Goal: Obtain resource: Obtain resource

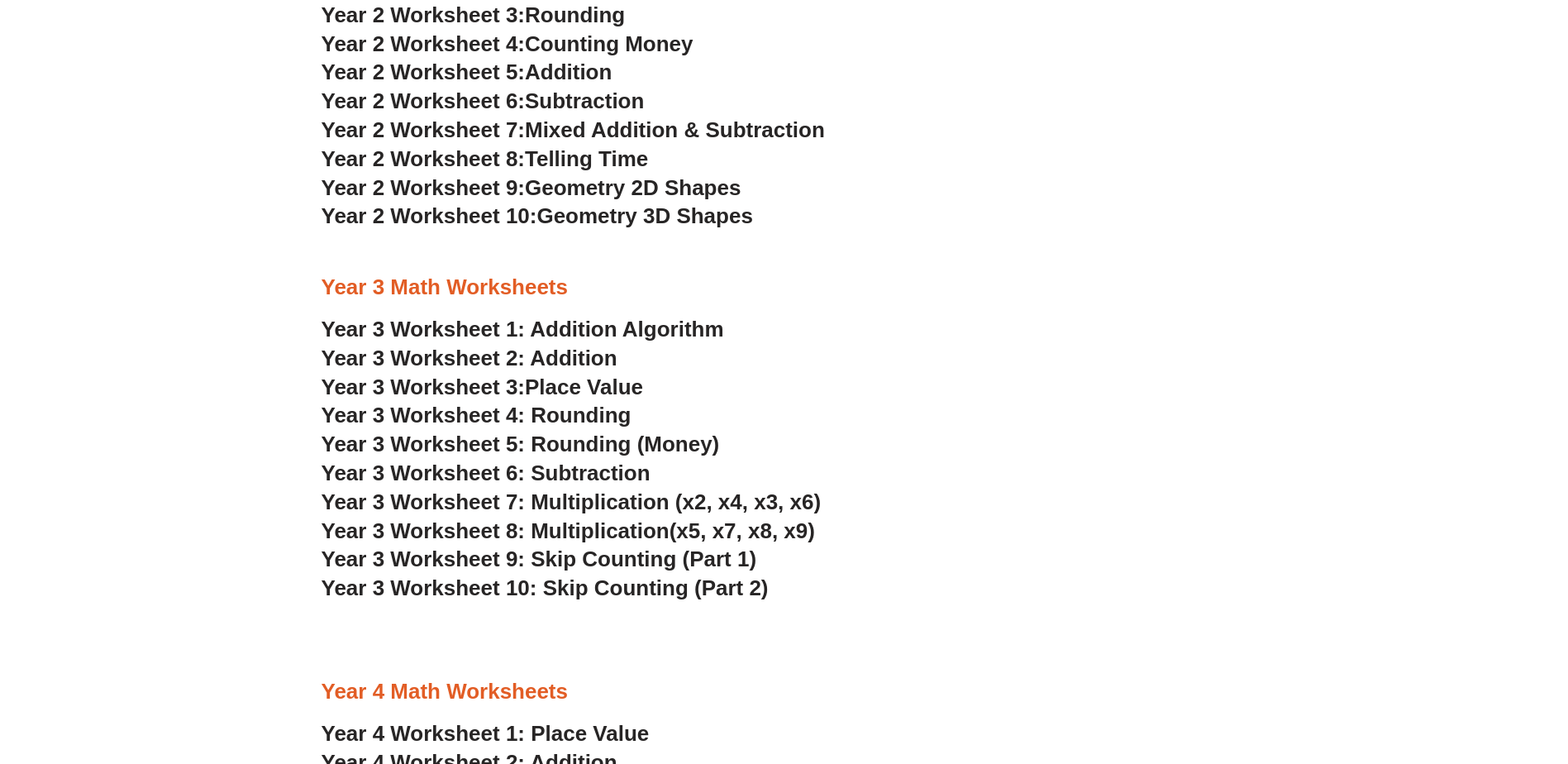
scroll to position [1985, 0]
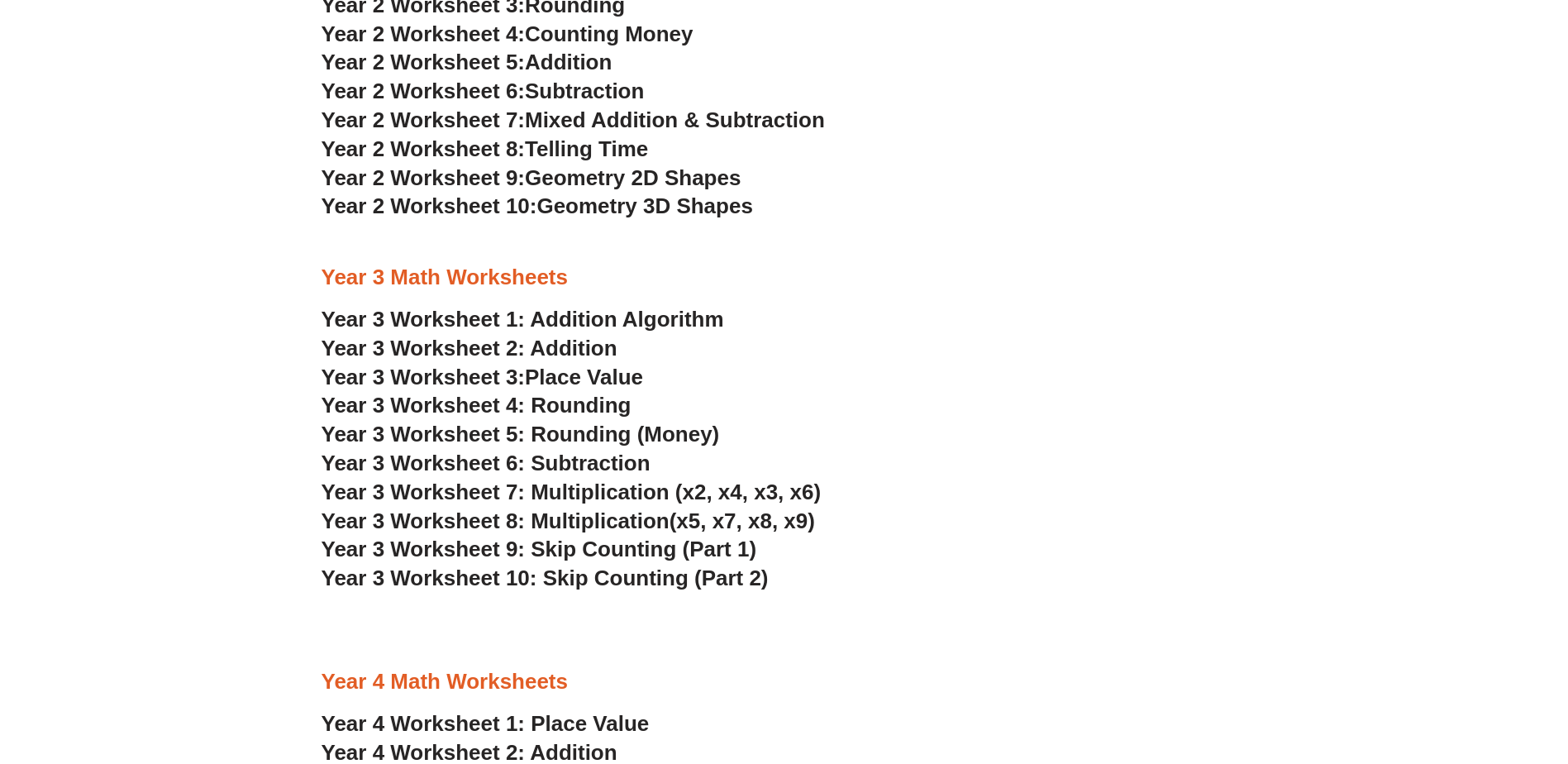
click at [578, 346] on link "Year 3 Worksheet 2: Addition" at bounding box center [469, 348] width 296 height 25
click at [572, 314] on link "Year 3 Worksheet 1: Addition Algorithm" at bounding box center [523, 319] width 403 height 25
click at [583, 373] on span "Place Value" at bounding box center [584, 378] width 119 height 25
click at [469, 422] on span "Year 3 Worksheet 5: Rounding (Money)" at bounding box center [520, 434] width 398 height 25
click at [552, 405] on span "Year 3 Worksheet 4: Rounding" at bounding box center [476, 405] width 310 height 25
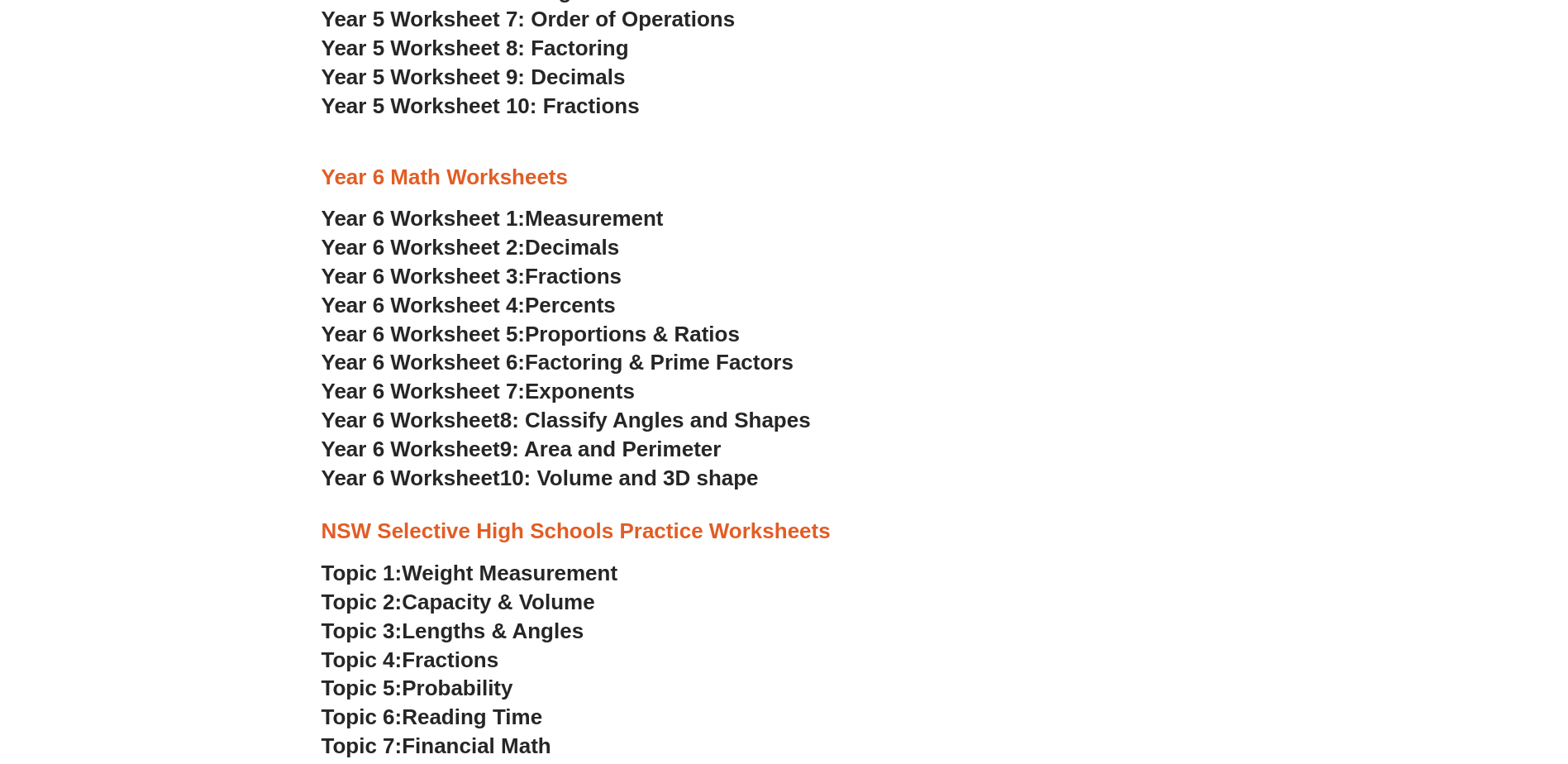
scroll to position [3197, 0]
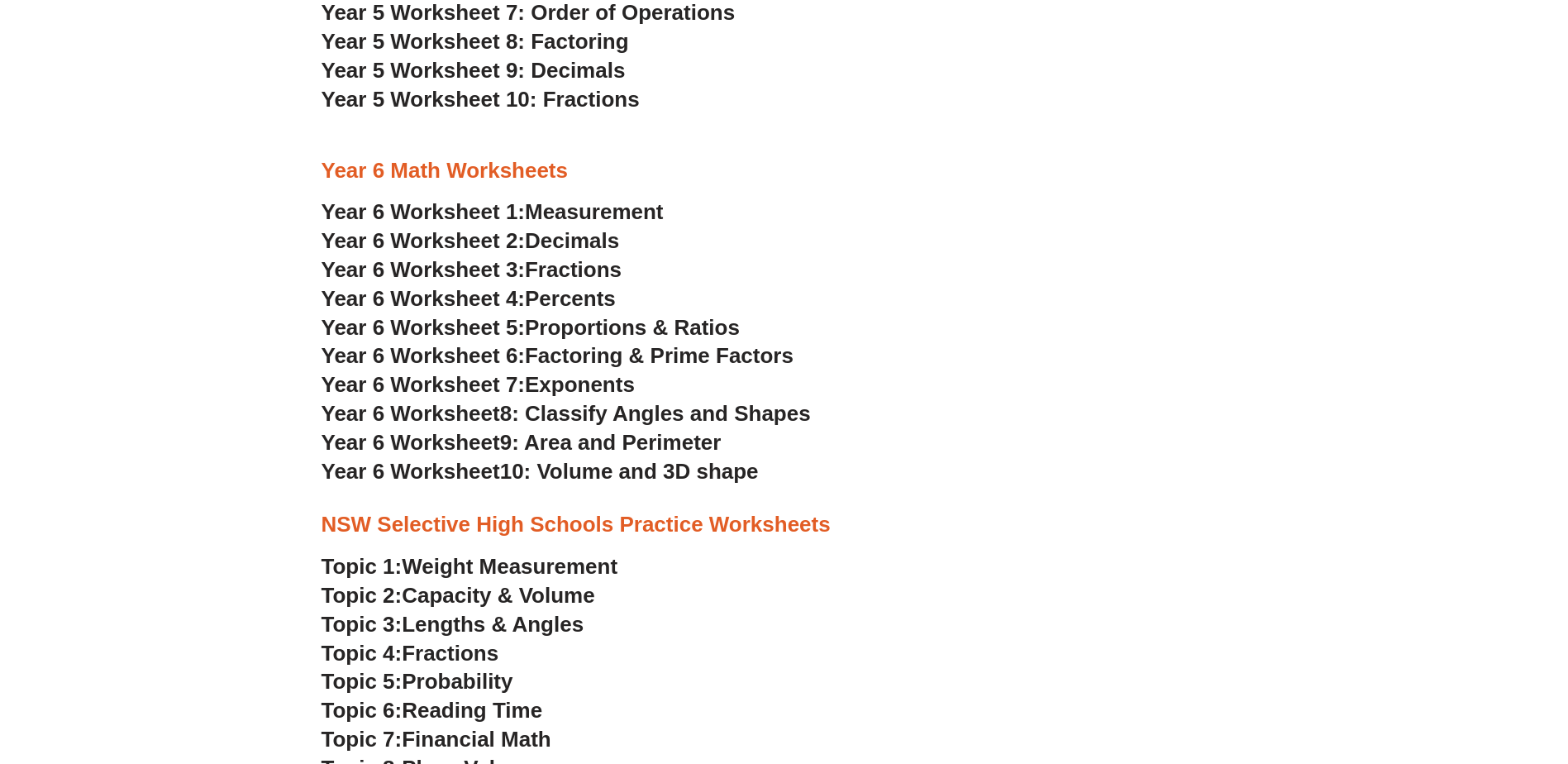
click at [559, 235] on span "Decimals" at bounding box center [571, 241] width 94 height 25
click at [573, 266] on span "Fractions" at bounding box center [573, 270] width 97 height 25
click at [441, 298] on span "Year 6 Worksheet 4:" at bounding box center [423, 298] width 204 height 25
